Goal: Navigation & Orientation: Find specific page/section

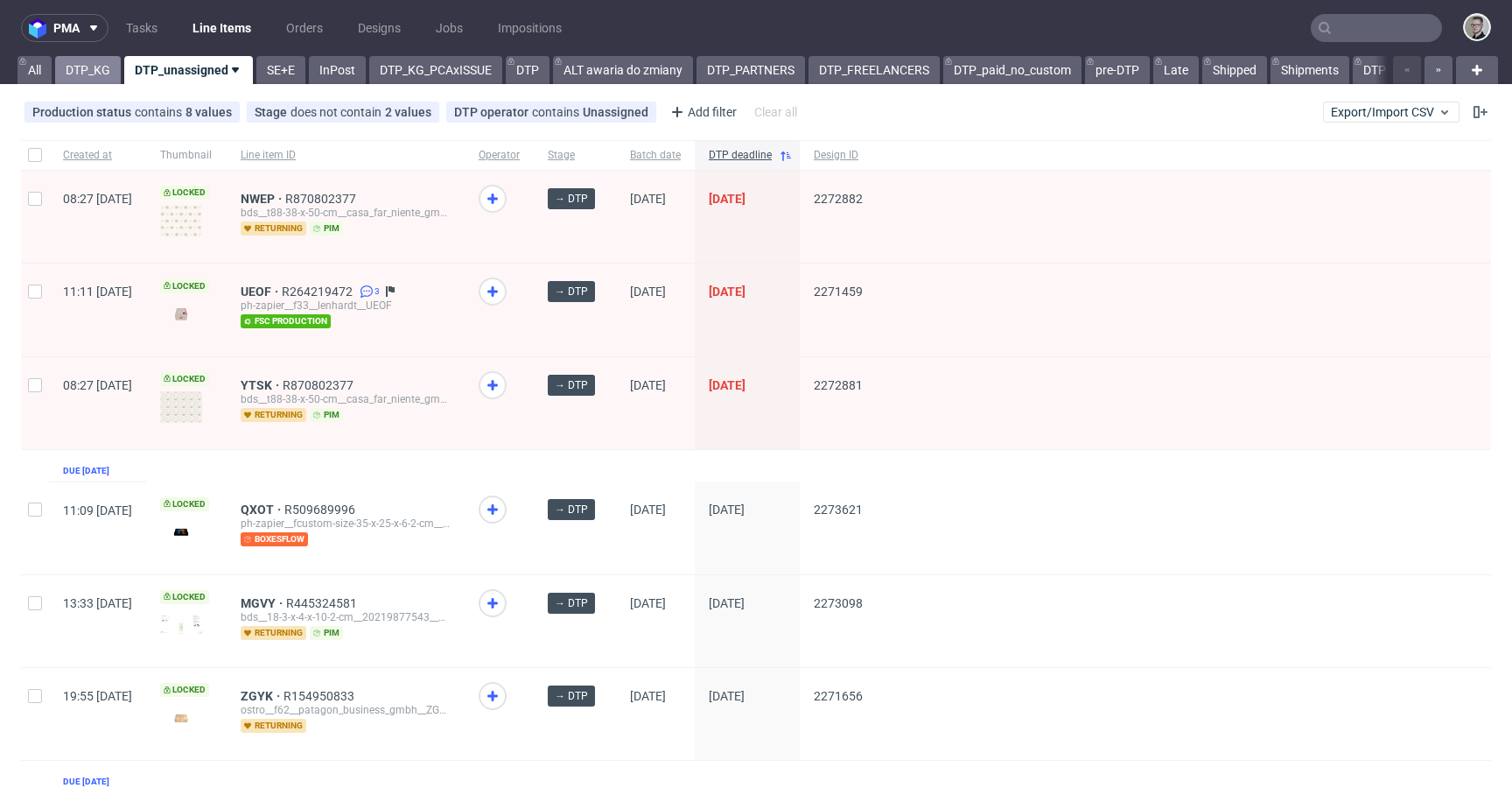
click at [74, 62] on link "DTP_KG" at bounding box center [88, 70] width 66 height 28
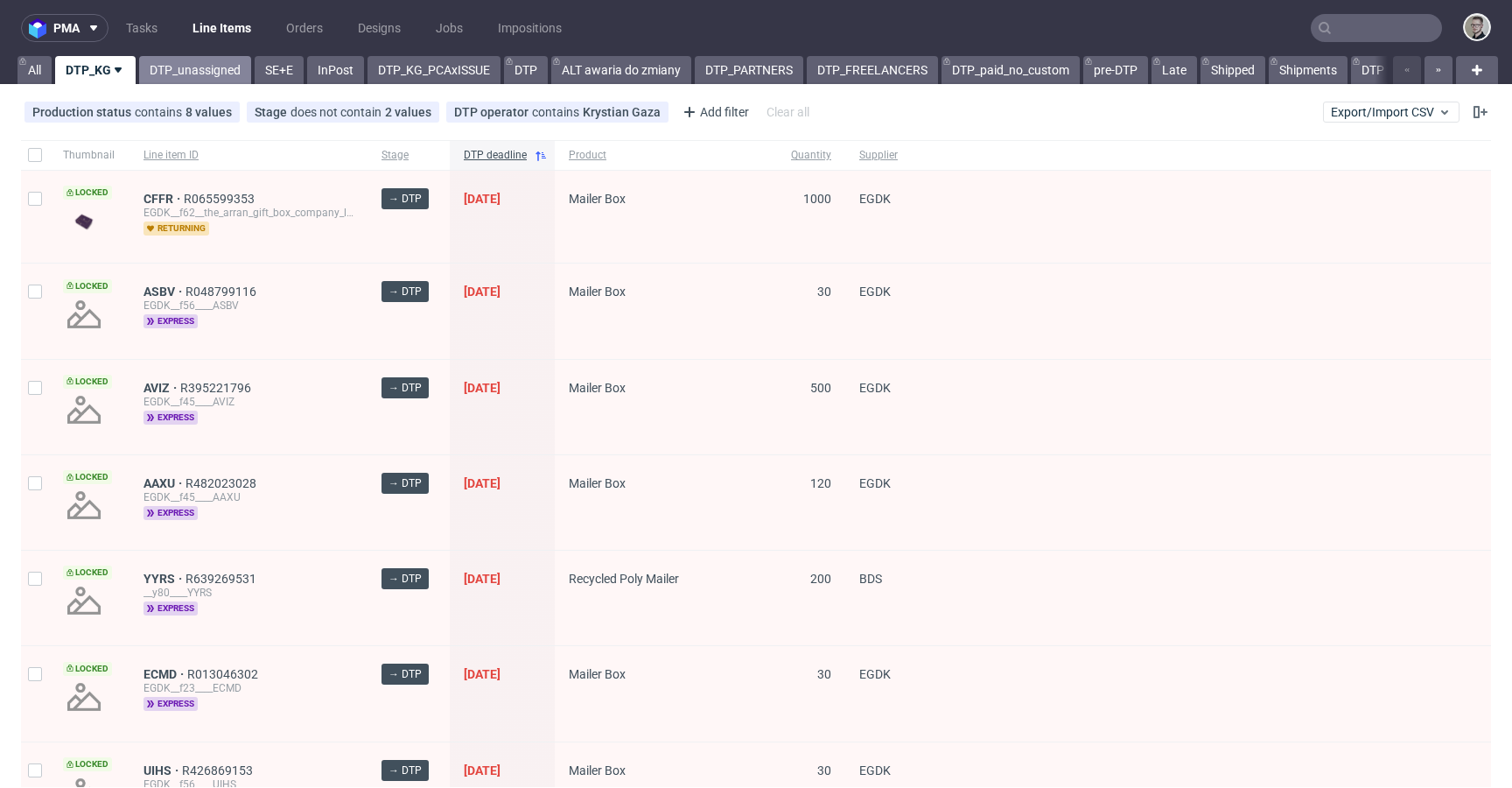
click at [166, 72] on link "DTP_unassigned" at bounding box center [195, 70] width 112 height 28
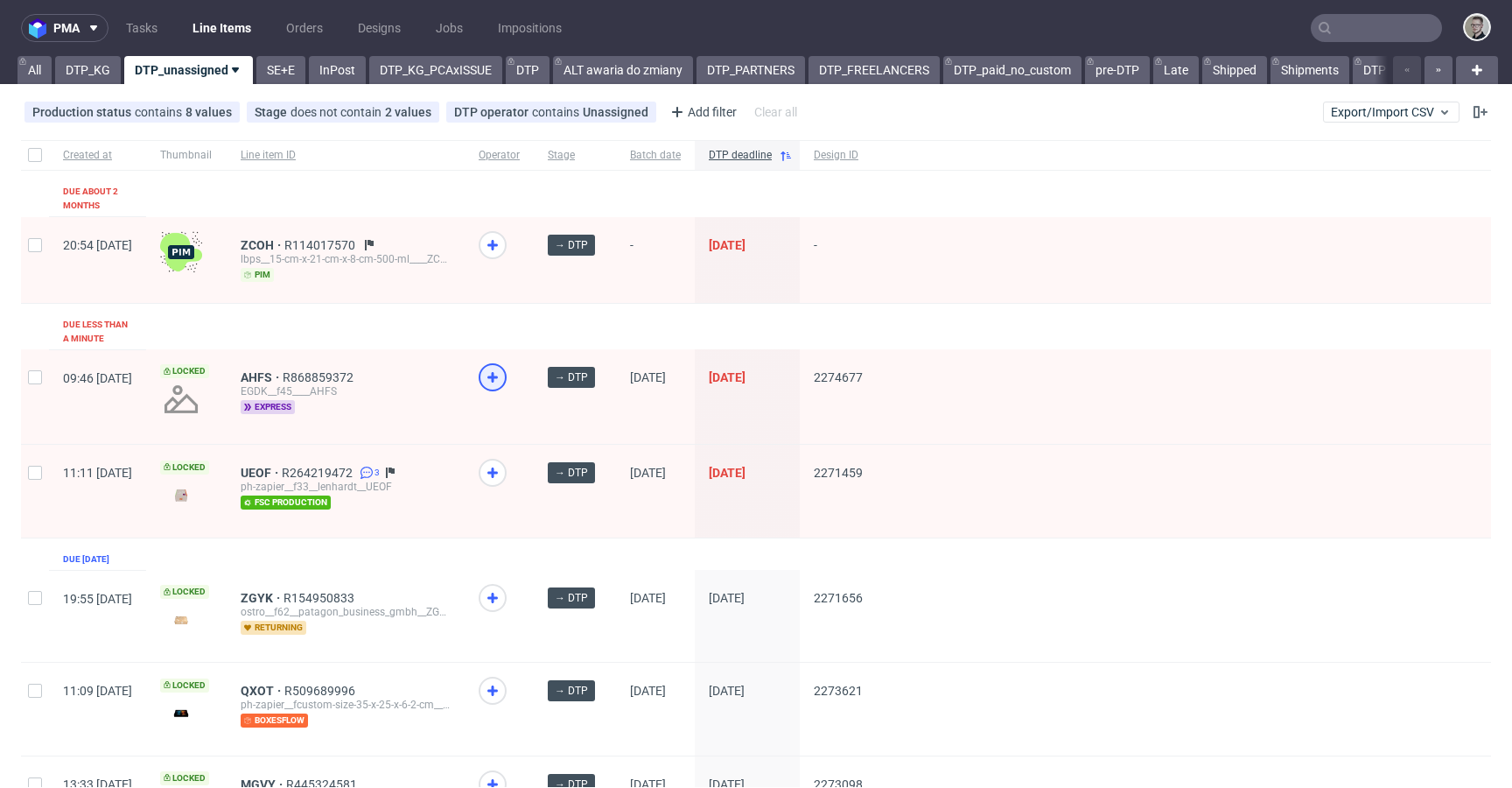
click at [503, 366] on icon at bounding box center [492, 376] width 21 height 21
click at [284, 238] on span "ZCOH" at bounding box center [263, 246] width 43 height 14
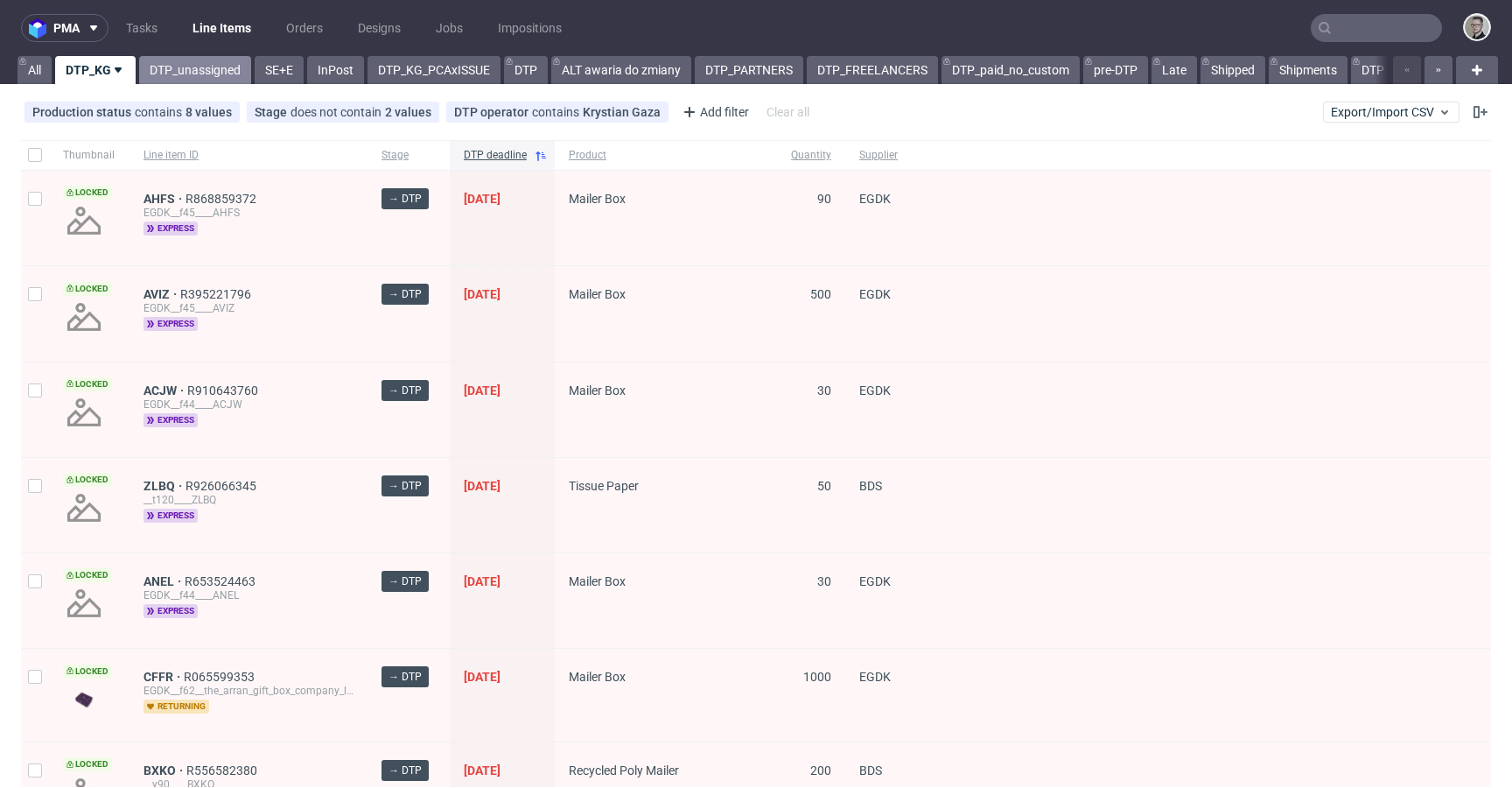
click at [230, 70] on link "DTP_unassigned" at bounding box center [195, 70] width 112 height 28
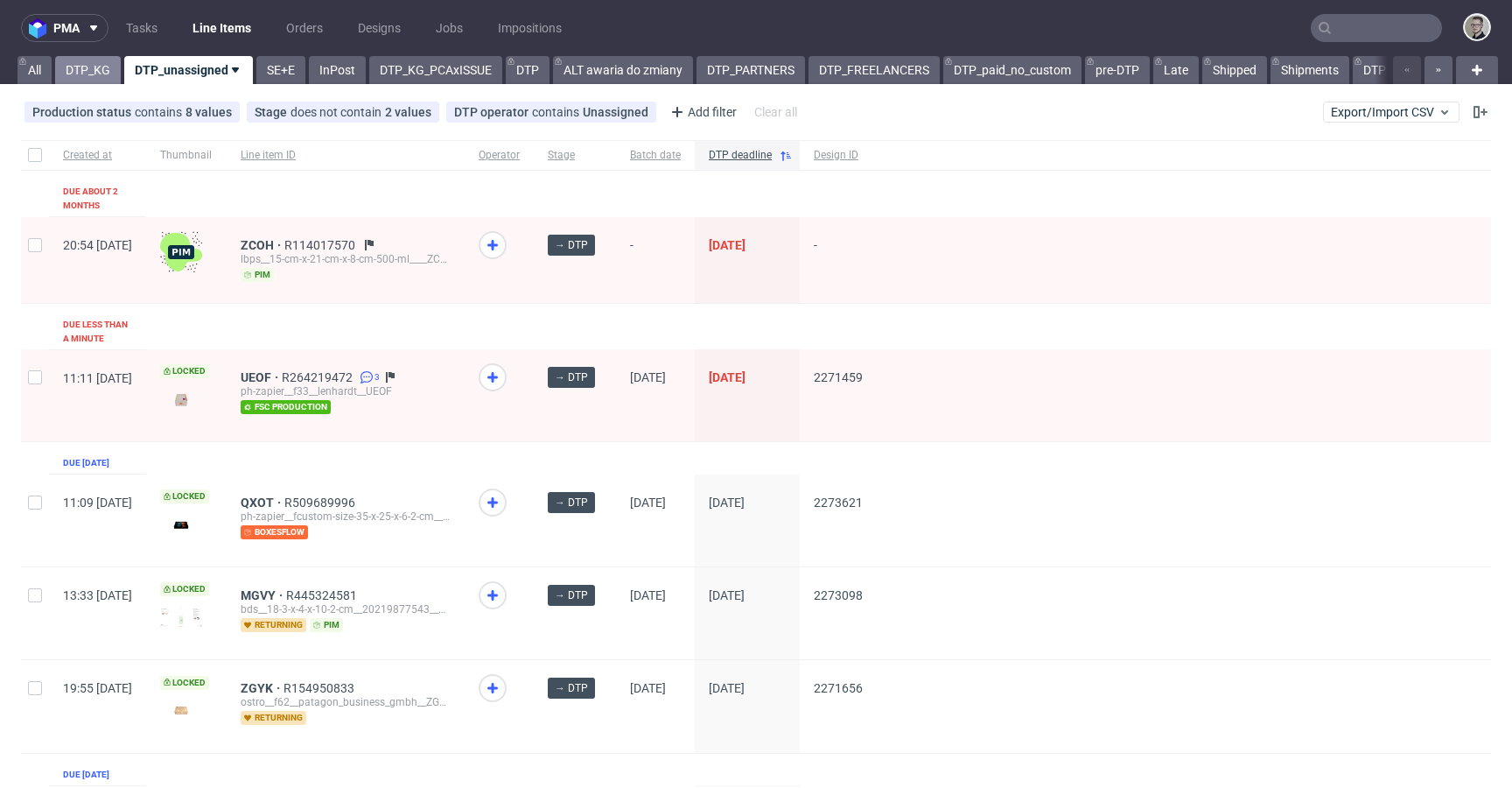
click at [102, 78] on link "DTP_KG" at bounding box center [88, 70] width 66 height 28
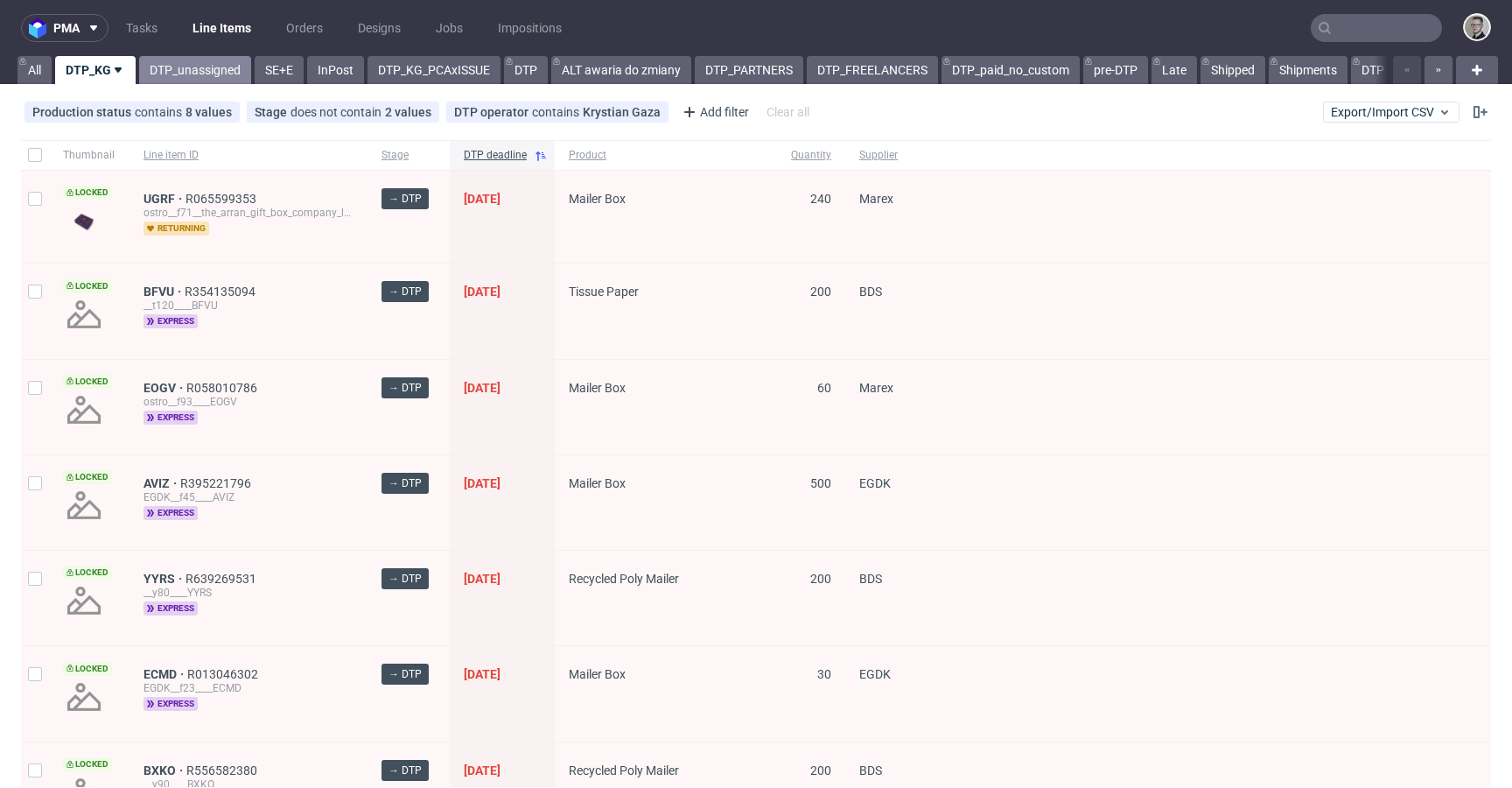
click at [205, 77] on link "DTP_unassigned" at bounding box center [195, 70] width 112 height 28
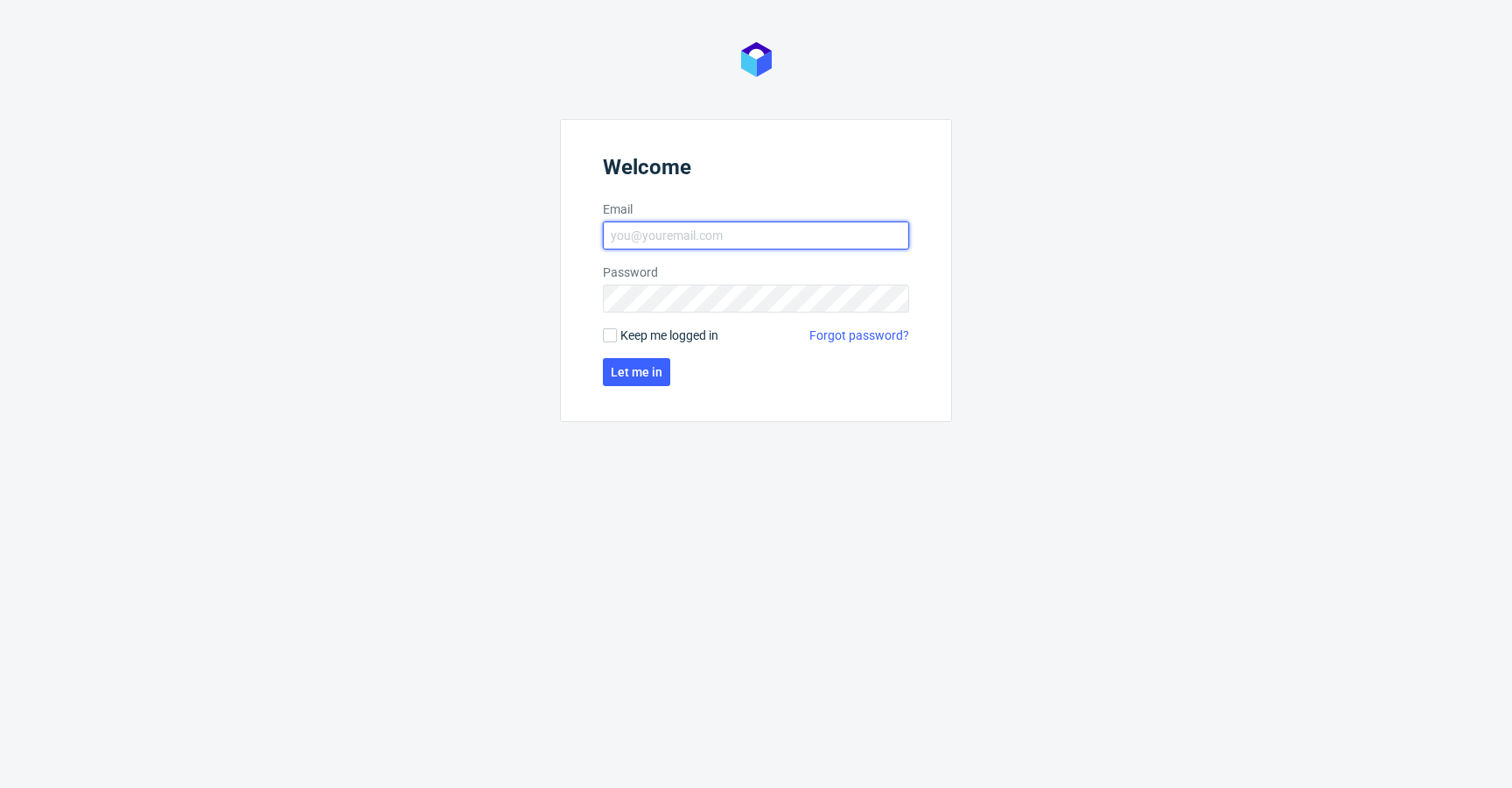
type input "krystian.gaza@packhelp.com"
click at [679, 327] on span "Keep me logged in" at bounding box center [669, 335] width 98 height 17
click at [617, 329] on input "Keep me logged in" at bounding box center [610, 336] width 14 height 14
checkbox input "true"
click at [656, 375] on span "Let me in" at bounding box center [636, 372] width 51 height 13
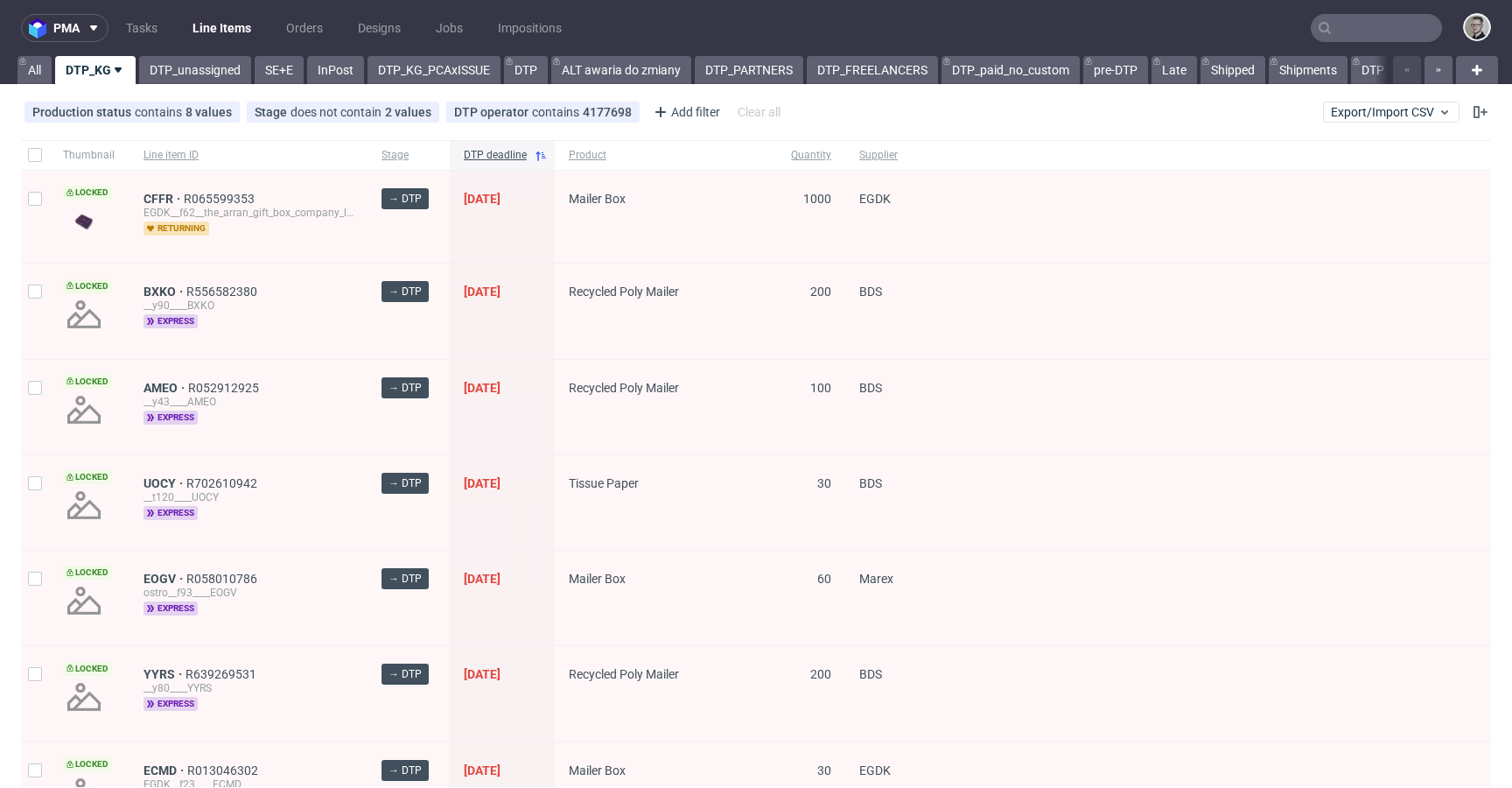
click at [174, 87] on div "pma Tasks Line Items Orders Designs Jobs Impositions All DTP_KG DTP_unassigned …" at bounding box center [756, 394] width 1512 height 788
click at [232, 79] on link "DTP_unassigned" at bounding box center [195, 70] width 112 height 28
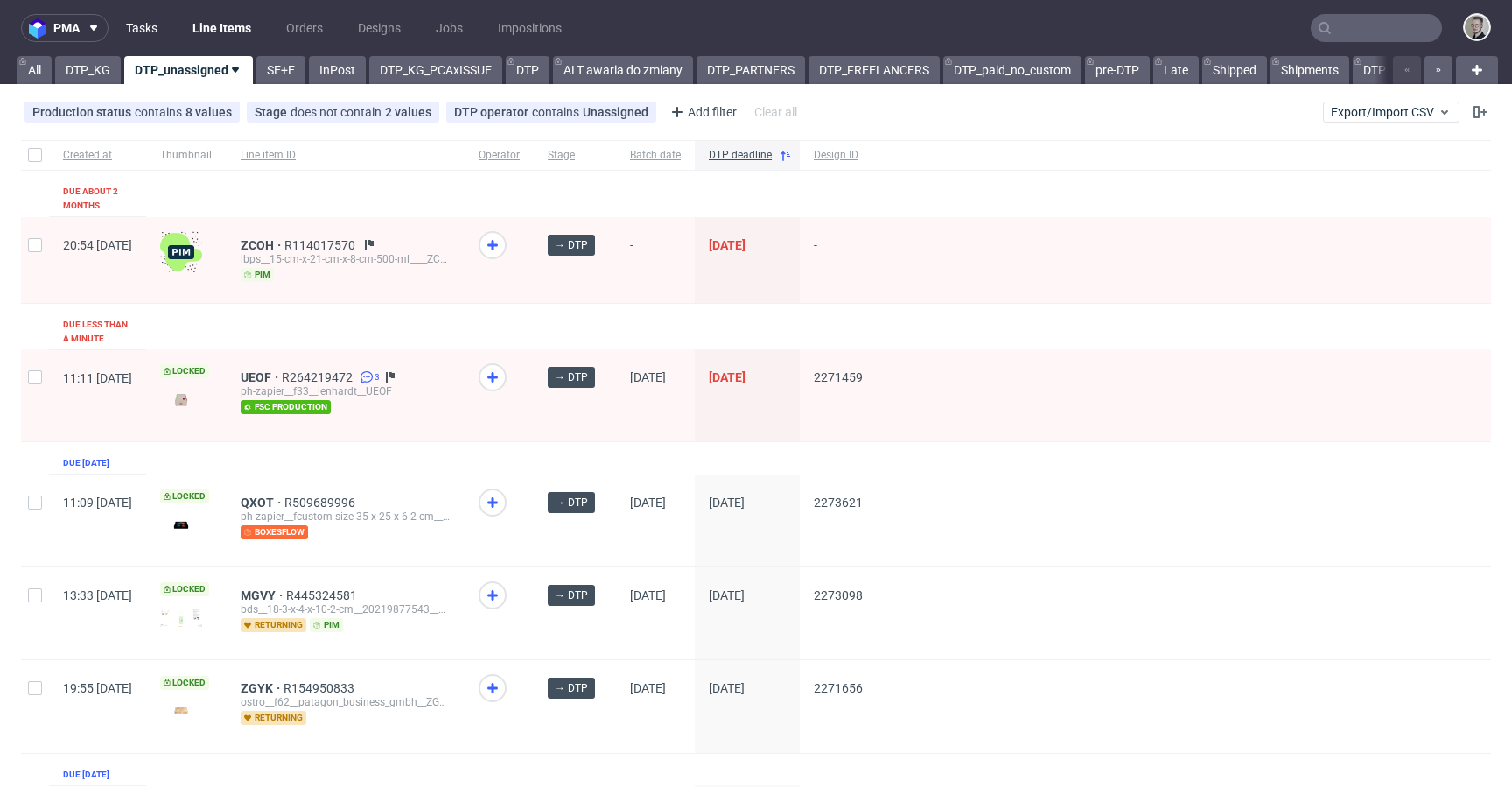
click at [151, 34] on link "Tasks" at bounding box center [142, 28] width 52 height 28
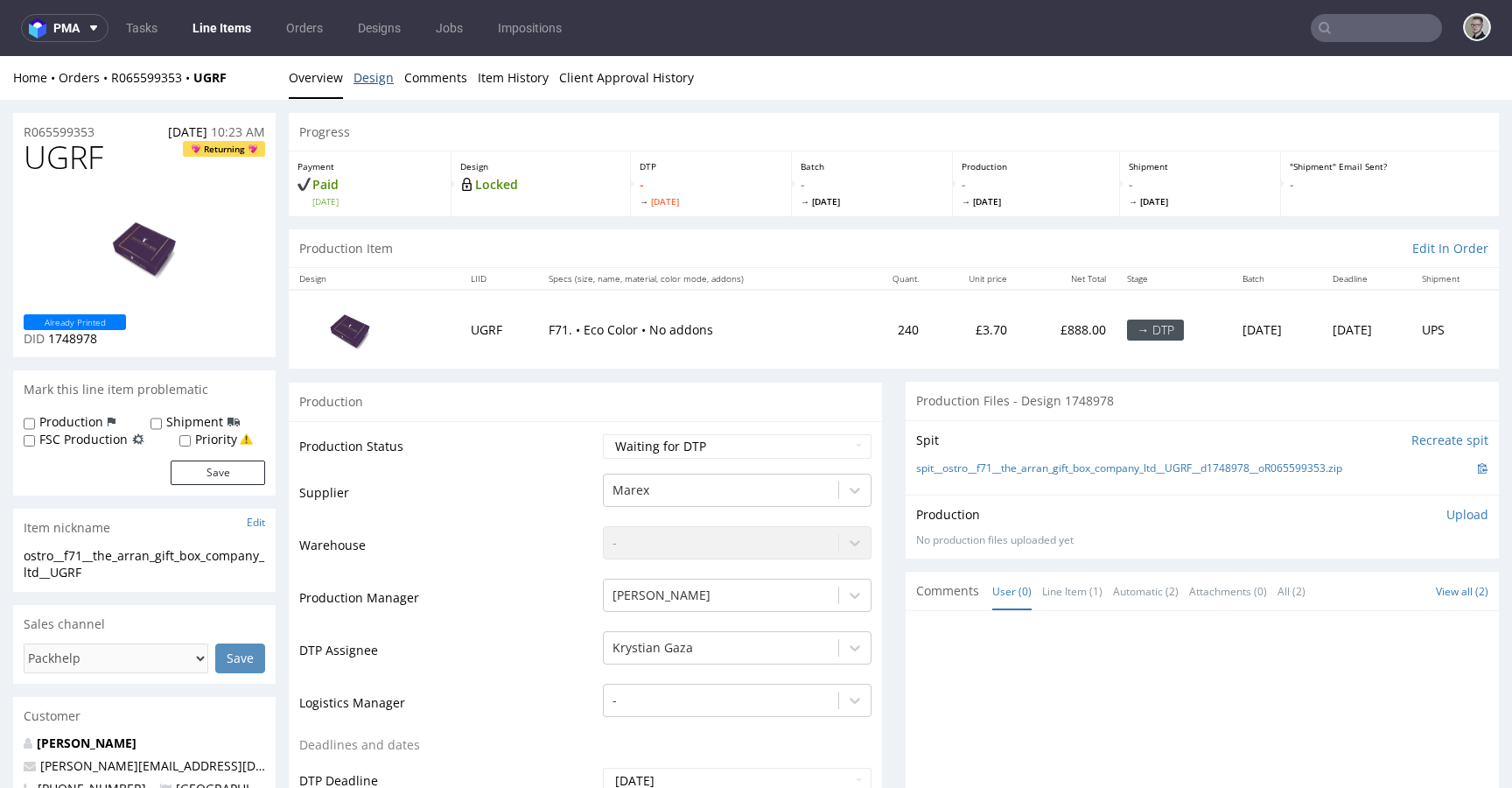
click at [356, 75] on link "Design" at bounding box center [373, 78] width 41 height 43
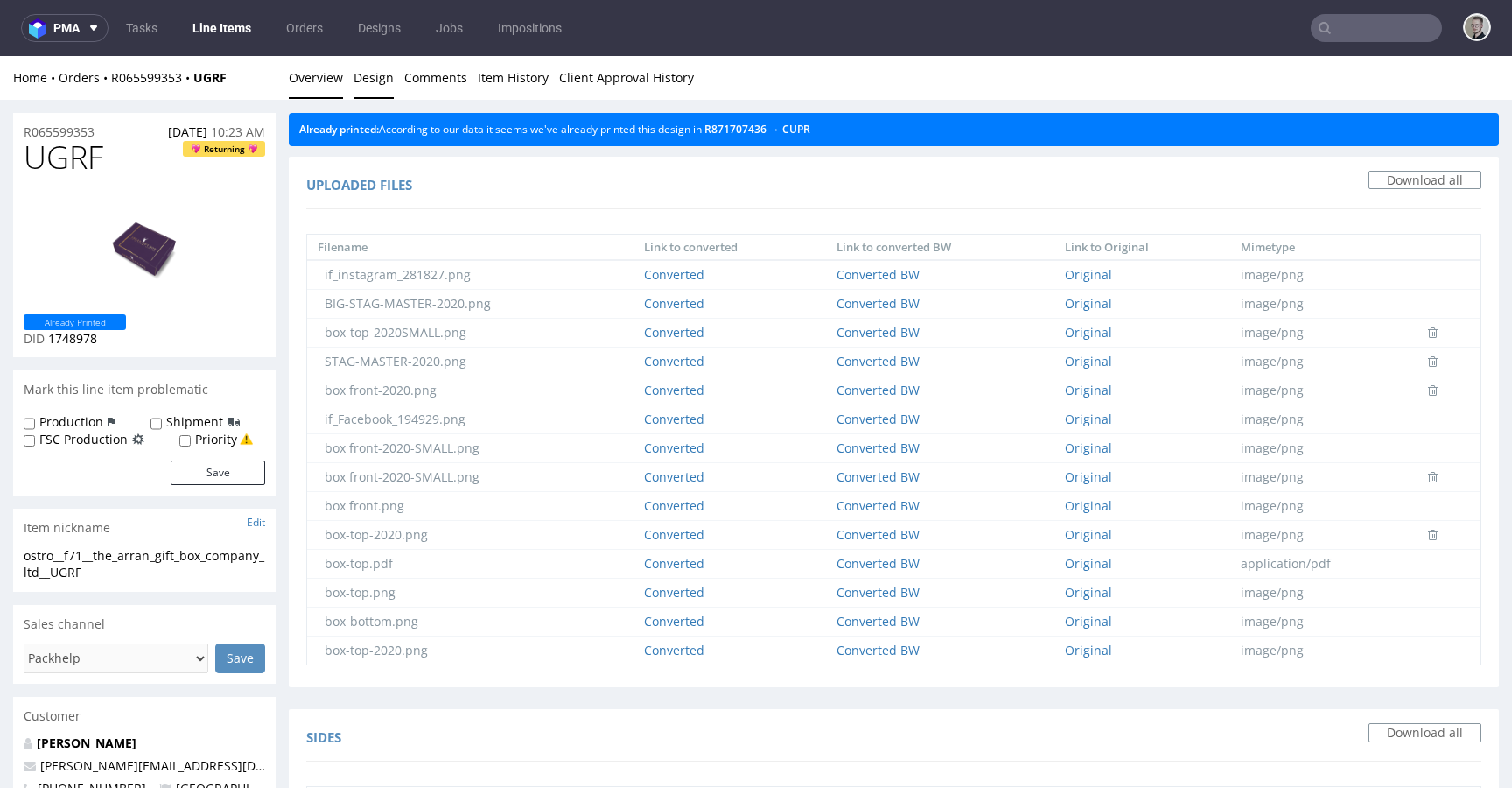
click at [324, 83] on link "Overview" at bounding box center [316, 78] width 54 height 43
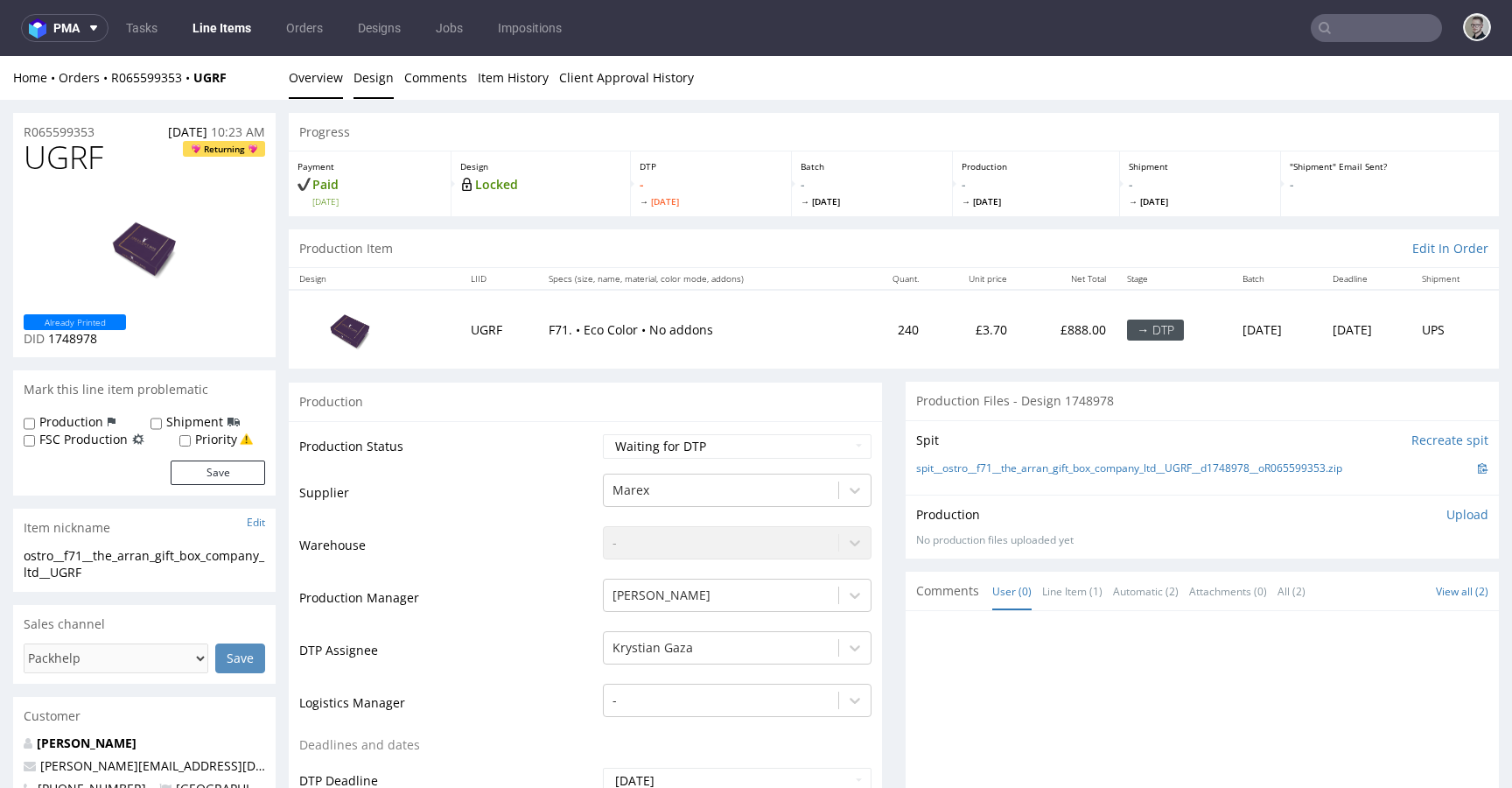
click at [364, 76] on link "Design" at bounding box center [373, 78] width 41 height 43
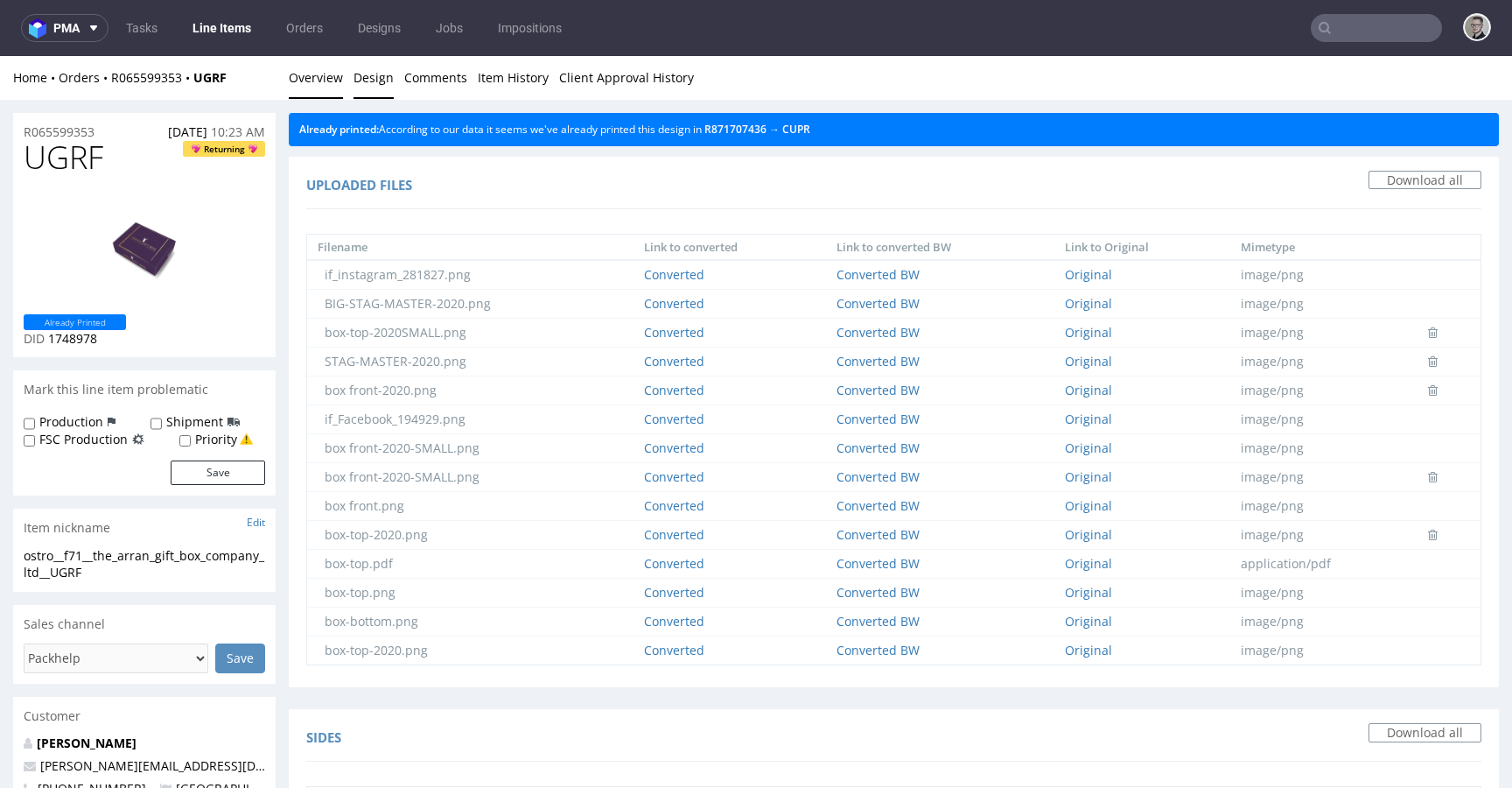
click at [309, 80] on link "Overview" at bounding box center [316, 78] width 54 height 43
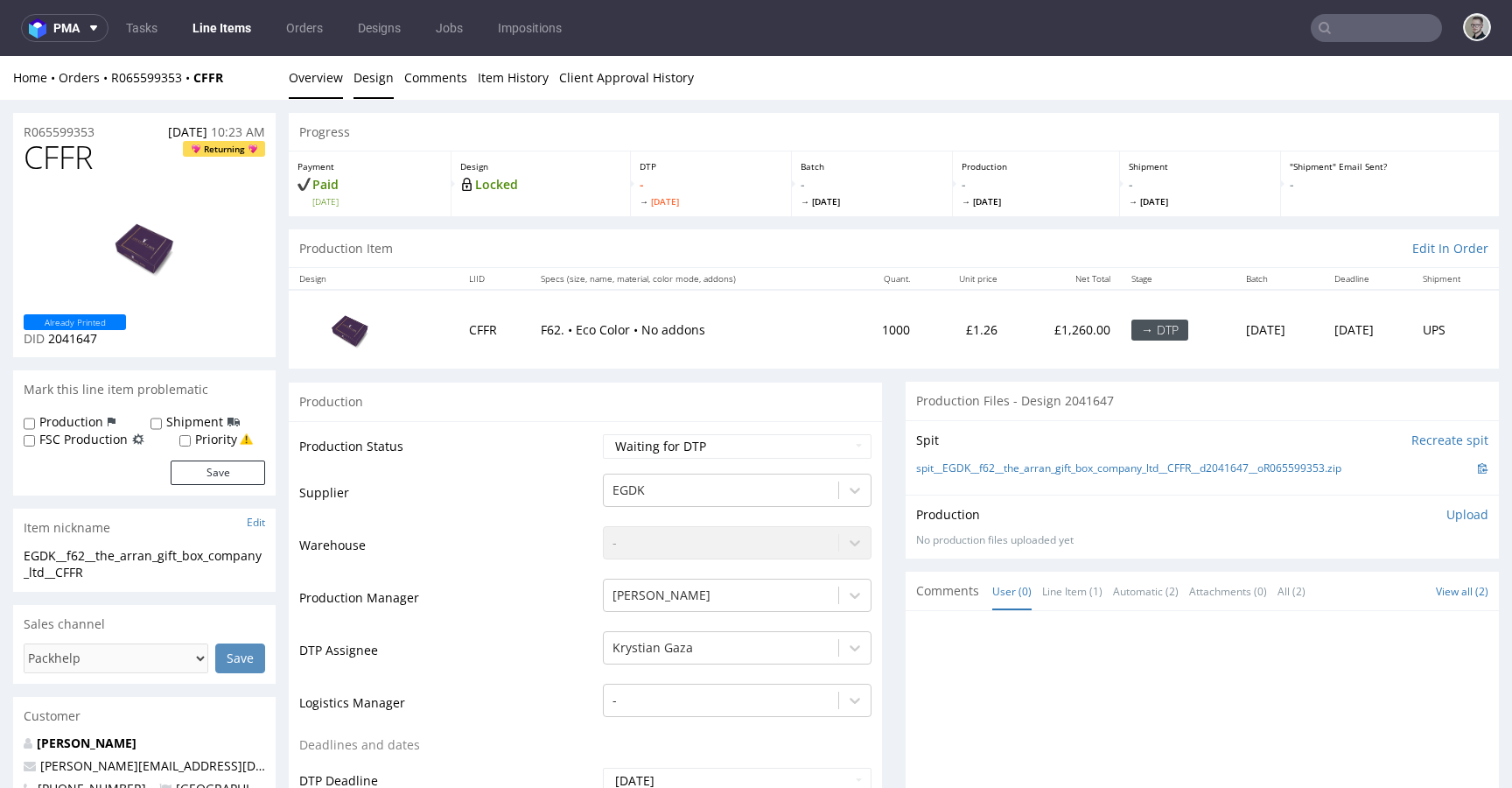
click at [373, 85] on link "Design" at bounding box center [373, 78] width 41 height 43
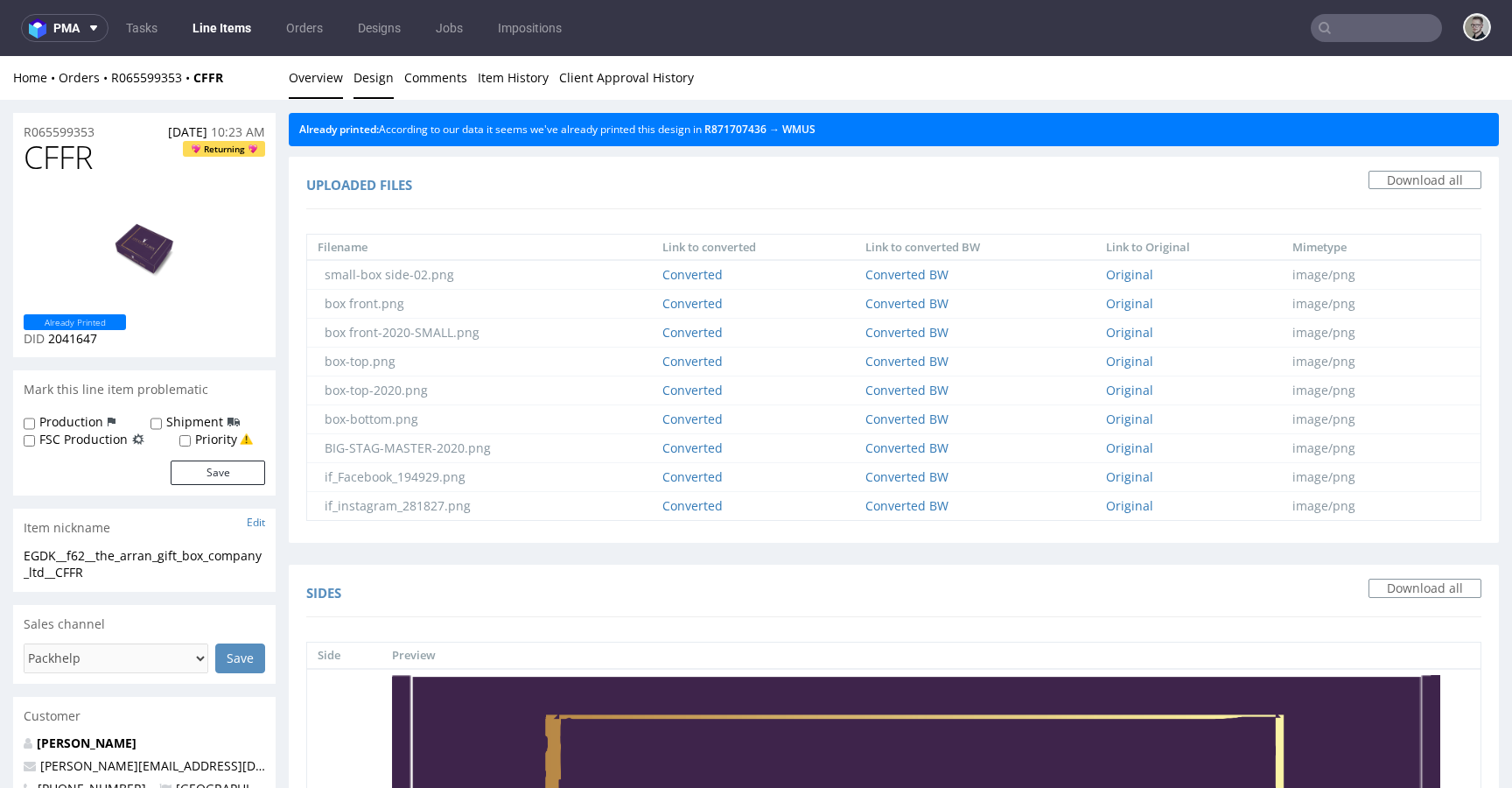
click at [306, 73] on link "Overview" at bounding box center [316, 78] width 54 height 43
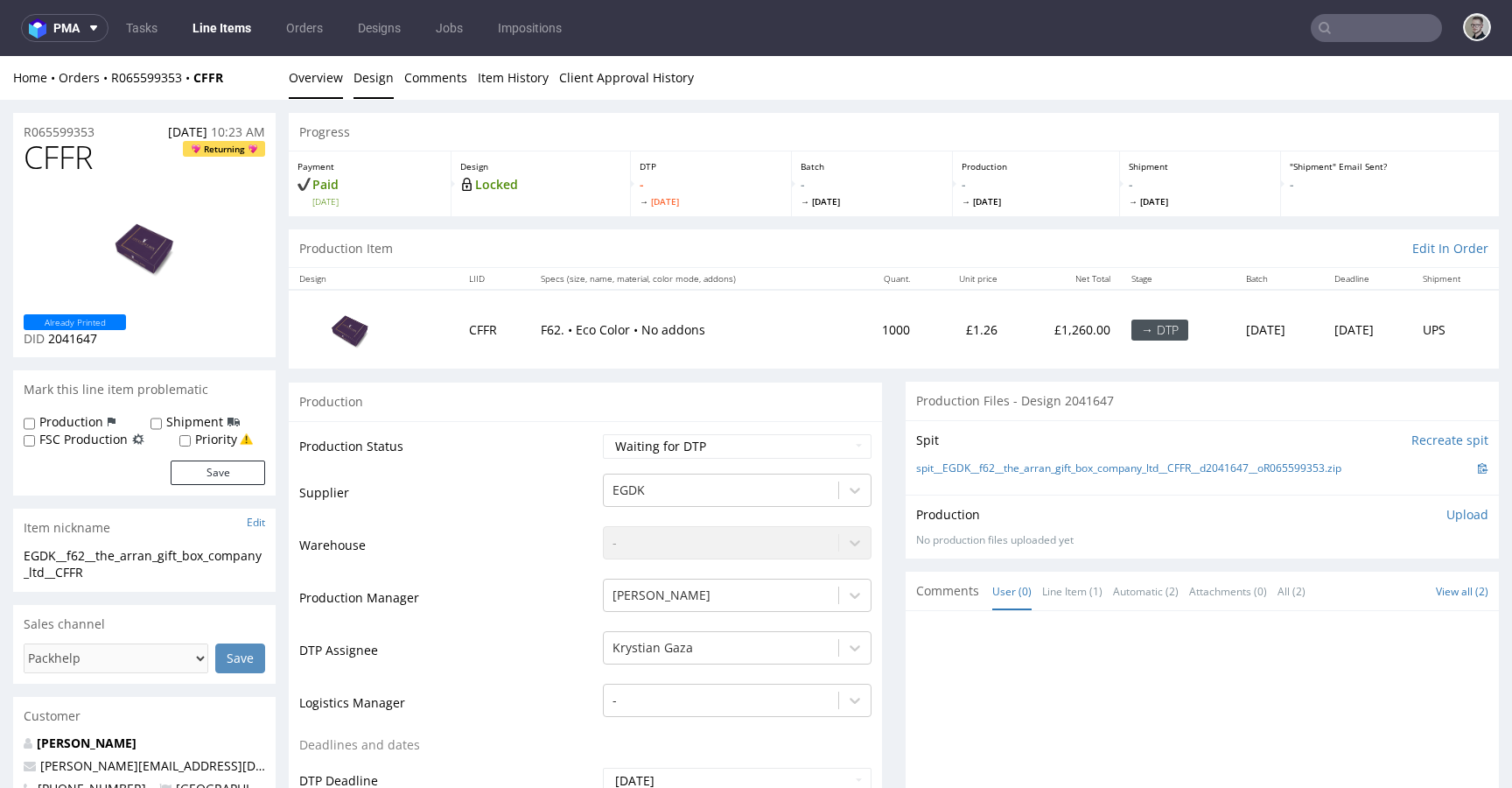
click at [370, 79] on link "Design" at bounding box center [373, 78] width 41 height 43
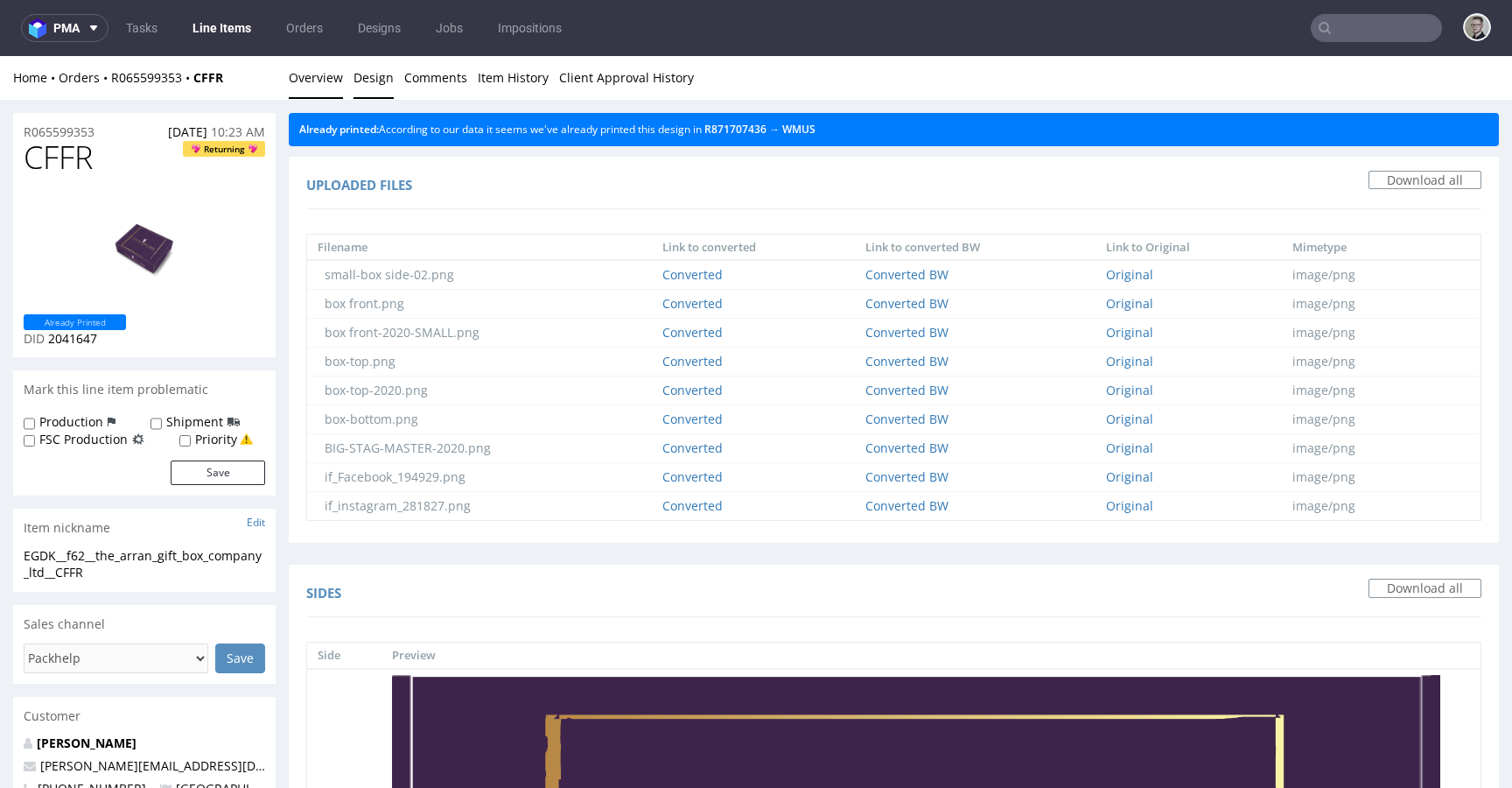
click at [320, 81] on link "Overview" at bounding box center [316, 78] width 54 height 43
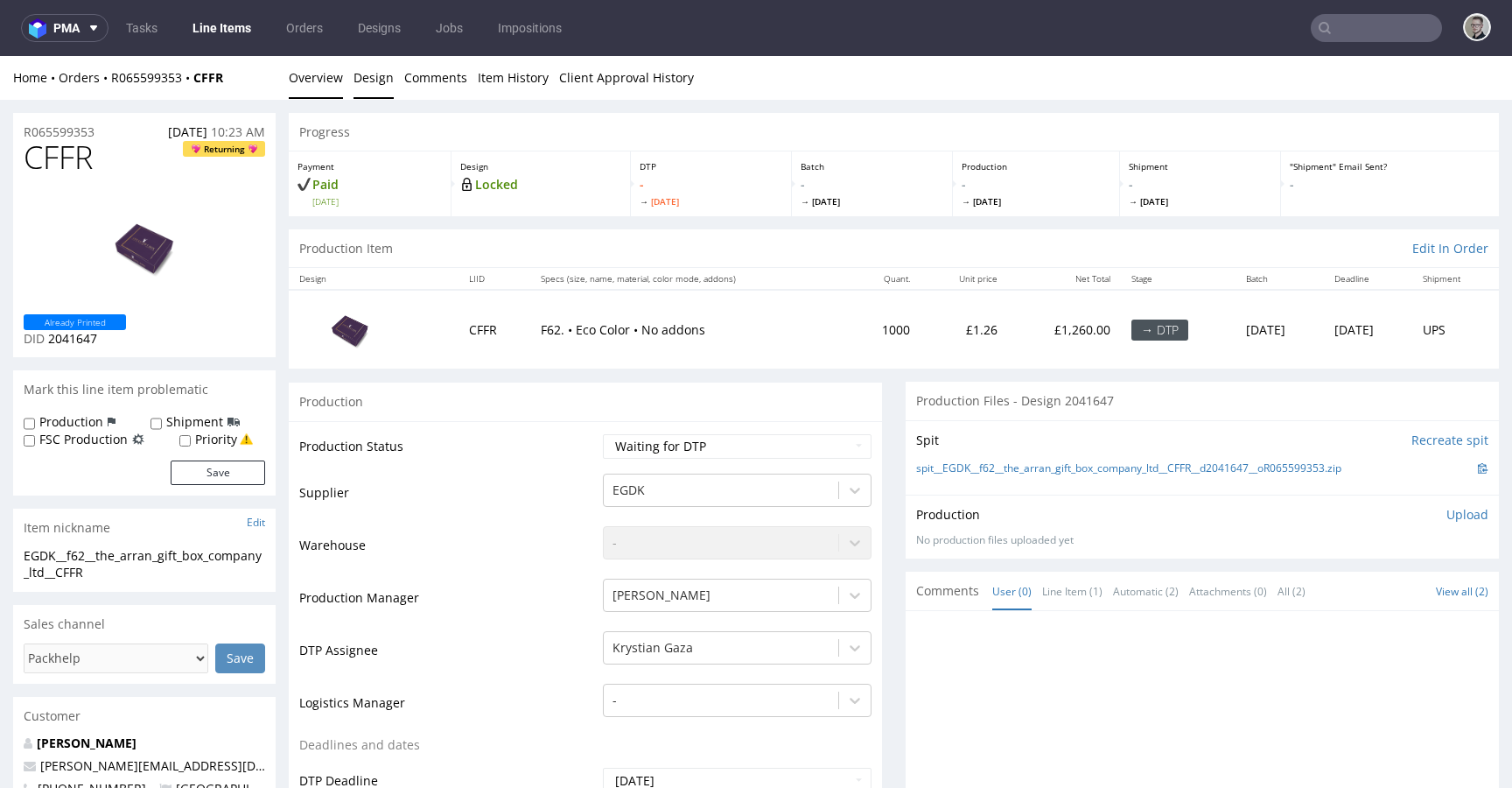
click at [366, 80] on link "Design" at bounding box center [373, 78] width 41 height 43
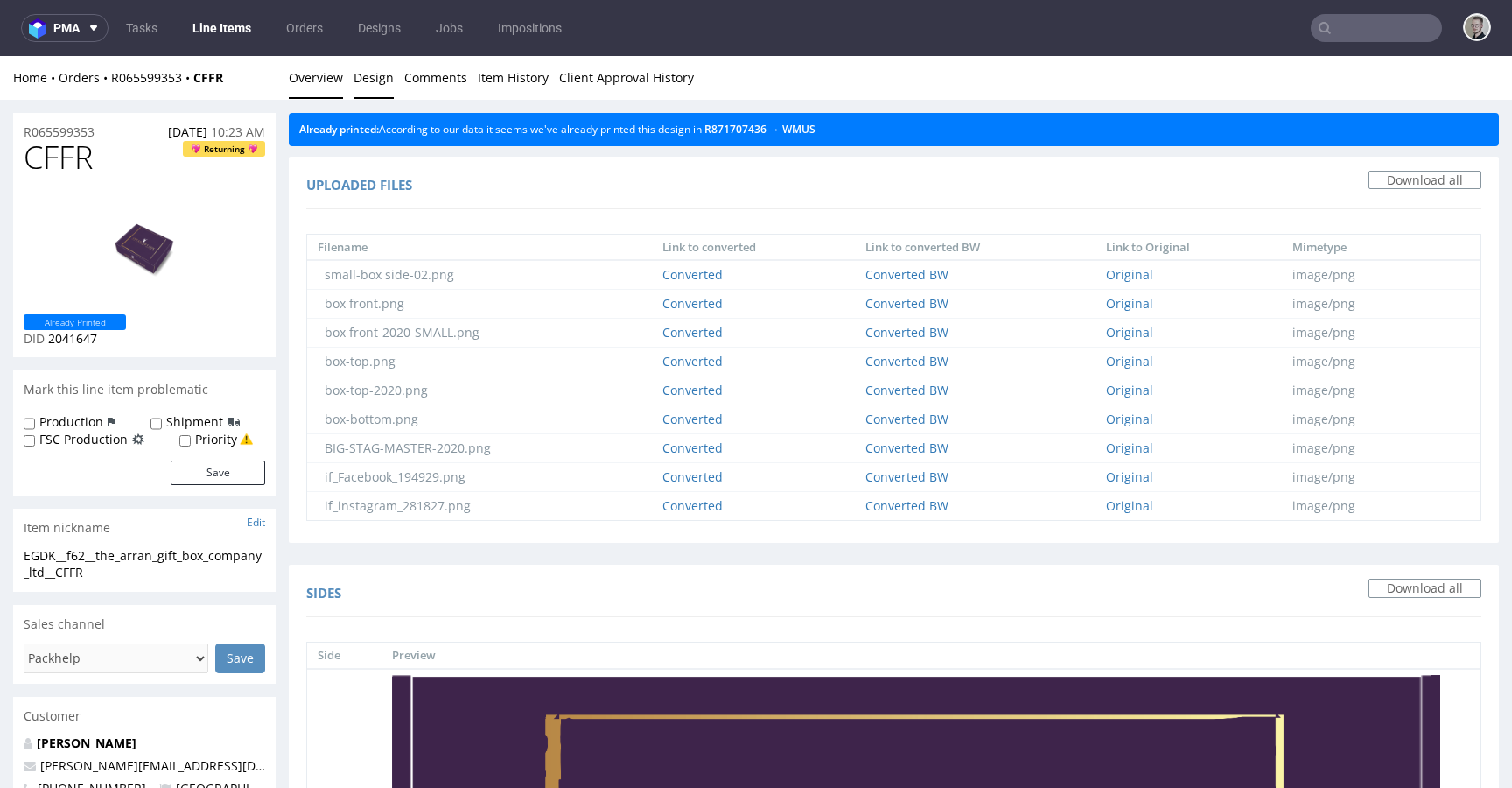
click at [334, 80] on link "Overview" at bounding box center [316, 78] width 54 height 43
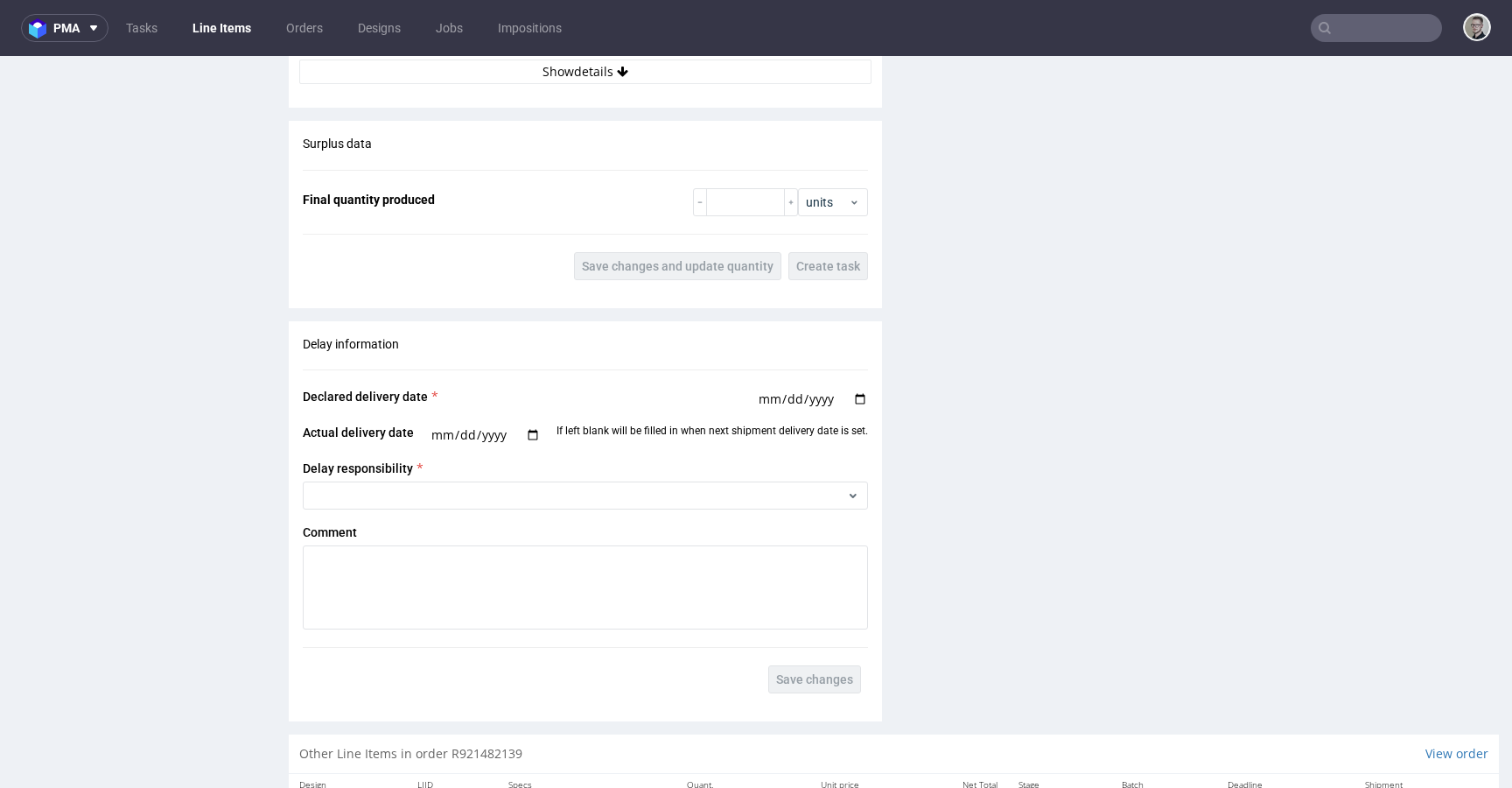
scroll to position [2667, 0]
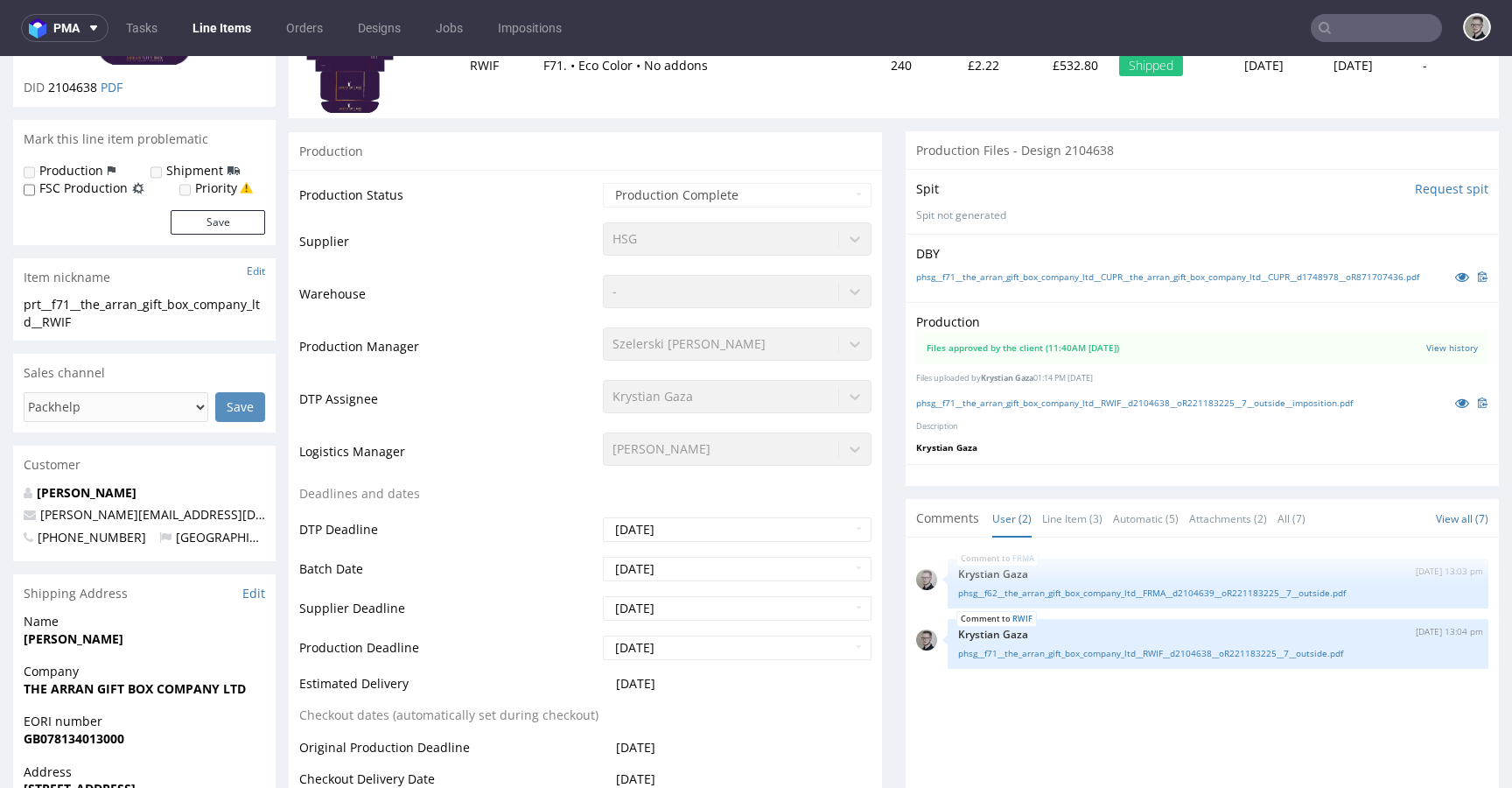
scroll to position [689, 0]
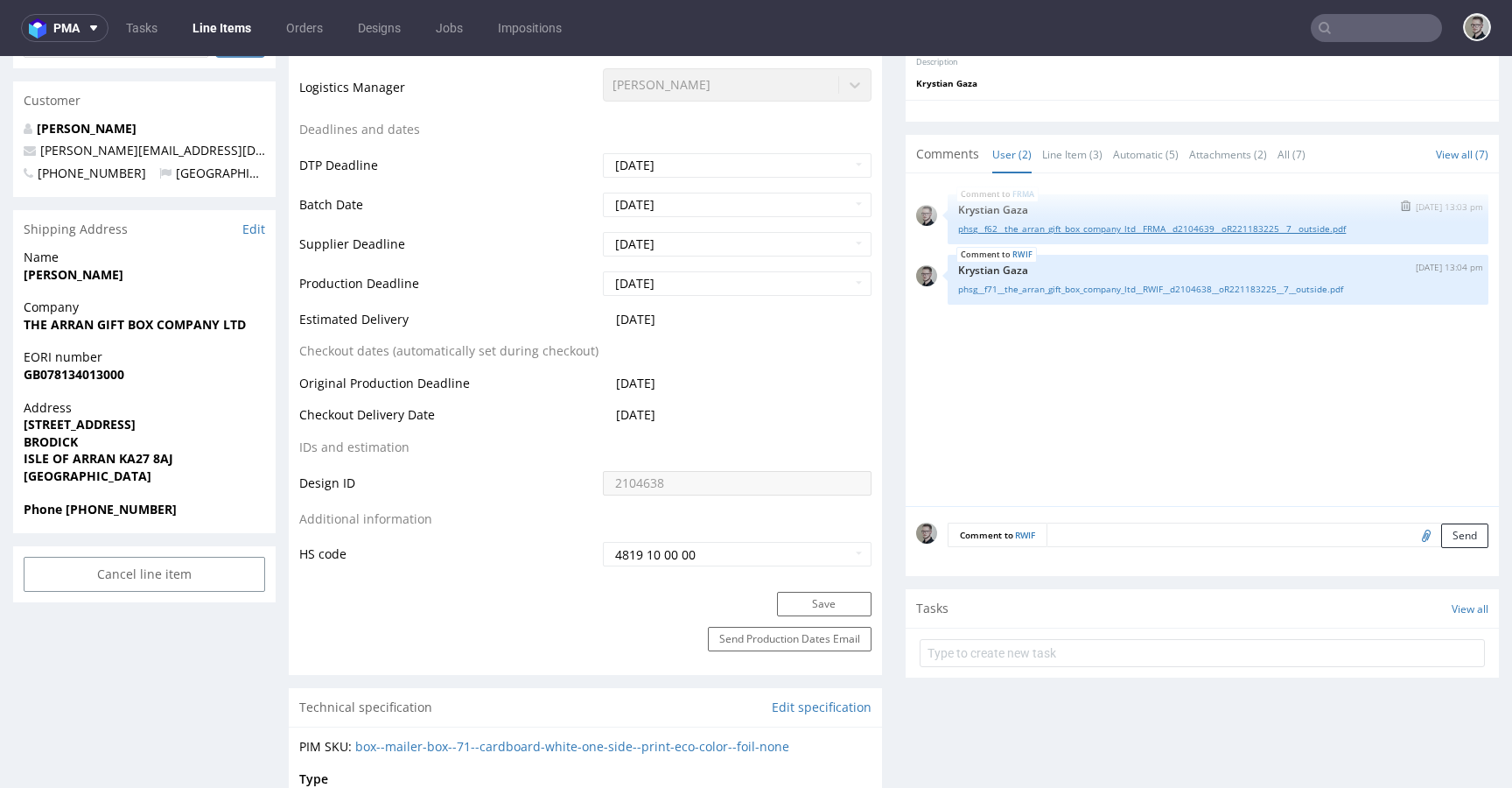
click at [1063, 236] on link "phsg__f62__the_arran_gift_box_company_ltd__FRMA__d2104639__oR221183225__7__outs…" at bounding box center [1218, 228] width 520 height 14
click at [1083, 296] on link "phsg__f71__the_arran_gift_box_company_ltd__RWIF__d2104638__oR221183225__7__outs…" at bounding box center [1218, 289] width 520 height 14
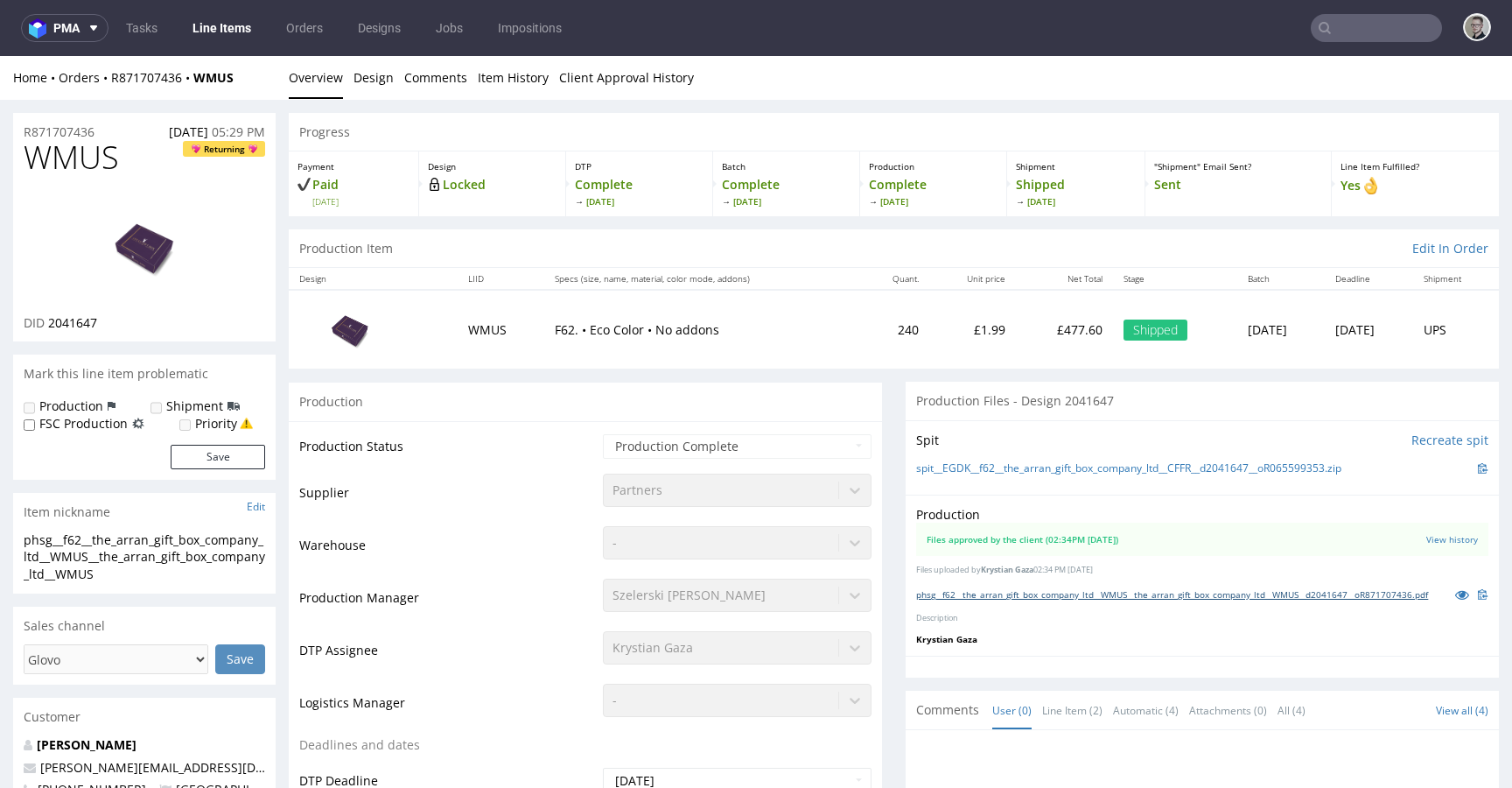
click at [1083, 600] on link "phsg__f62__the_arran_gift_box_company_ltd__WMUS__the_arran_gift_box_company_ltd…" at bounding box center [1171, 595] width 512 height 13
click at [1097, 600] on link "phsg__f71__the_arran_gift_box_company_ltd__CUPR__the_arran_gift_box_company_ltd…" at bounding box center [1167, 595] width 503 height 13
